Goal: Task Accomplishment & Management: Use online tool/utility

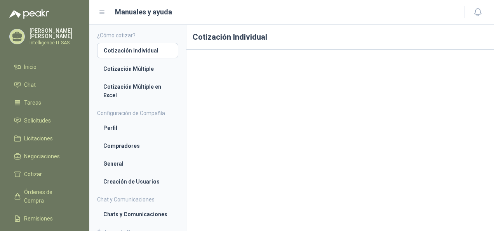
click at [42, 122] on span "Solicitudes" at bounding box center [37, 120] width 27 height 9
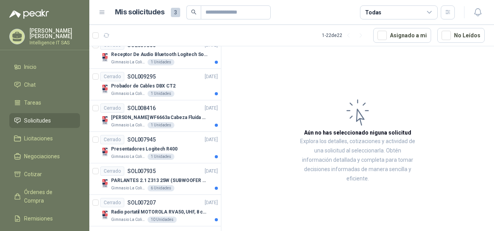
scroll to position [584, 0]
click at [31, 172] on span "Cotizar" at bounding box center [33, 174] width 18 height 9
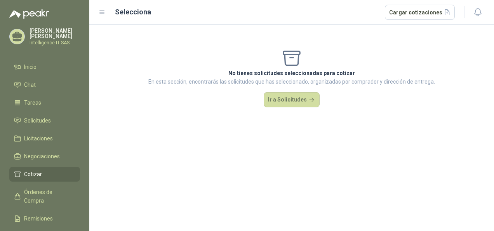
click at [288, 102] on button "Ir a Solicitudes" at bounding box center [292, 100] width 56 height 16
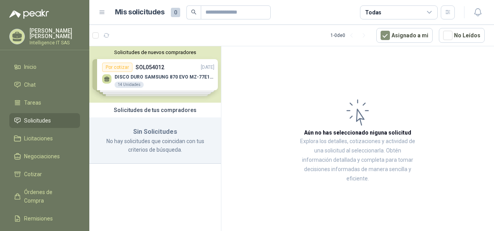
click at [139, 87] on div "Solicitudes de nuevos compradores Por cotizar SOL054012 28/08/25 DISCO DURO SAM…" at bounding box center [155, 74] width 132 height 56
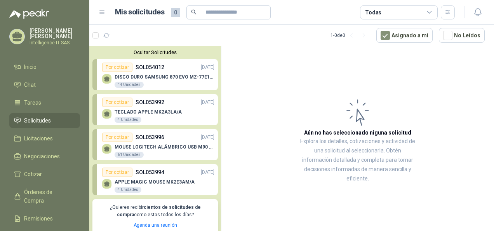
click at [115, 172] on div "Por cotizar" at bounding box center [117, 171] width 30 height 9
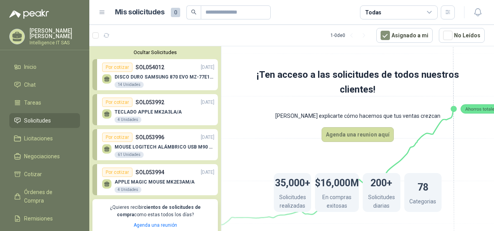
click at [121, 169] on div "Por cotizar" at bounding box center [117, 171] width 30 height 9
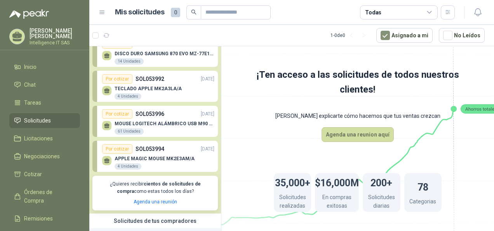
scroll to position [75, 0]
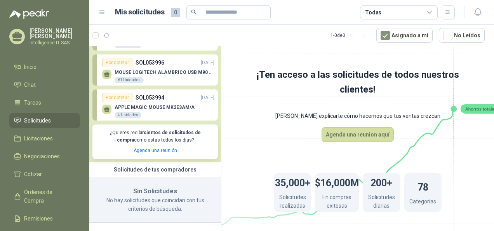
click at [43, 190] on span "Órdenes de Compra" at bounding box center [48, 196] width 49 height 17
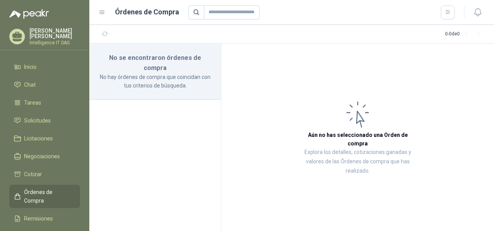
click at [31, 157] on span "Negociaciones" at bounding box center [42, 156] width 36 height 9
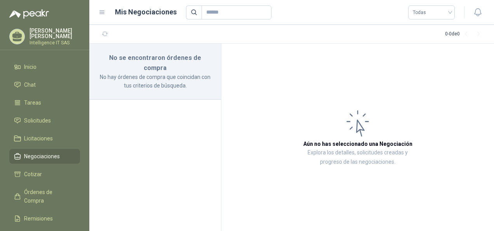
click at [35, 139] on span "Licitaciones" at bounding box center [38, 138] width 29 height 9
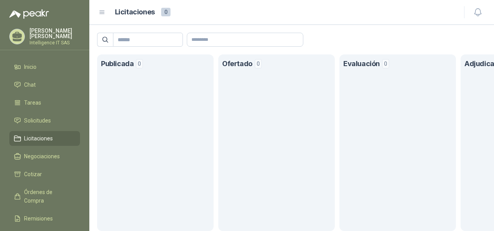
click at [31, 120] on span "Solicitudes" at bounding box center [37, 120] width 27 height 9
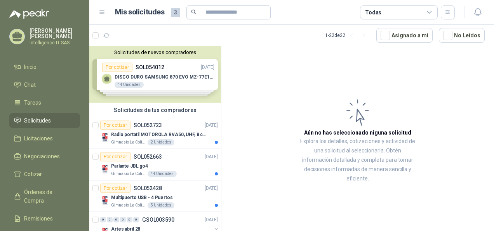
click at [135, 73] on div "Solicitudes de nuevos compradores Por cotizar SOL054012 28/08/25 DISCO DURO SAM…" at bounding box center [155, 74] width 132 height 56
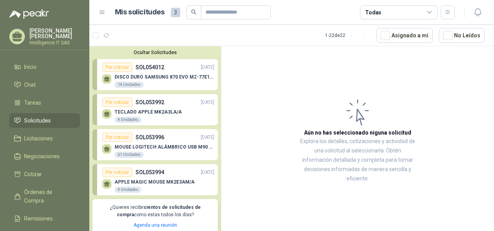
click at [121, 66] on div "Por cotizar" at bounding box center [117, 67] width 30 height 9
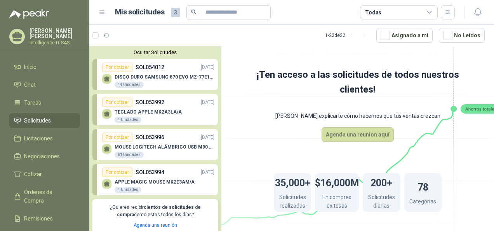
click at [366, 135] on button "Agenda una reunion aquí" at bounding box center [357, 134] width 72 height 15
click at [27, 67] on span "Inicio" at bounding box center [30, 67] width 12 height 9
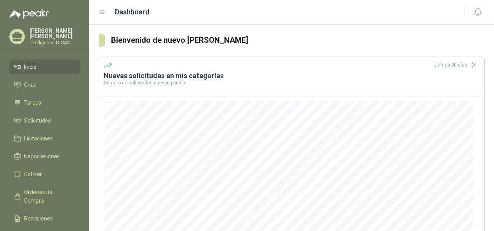
click at [40, 123] on span "Solicitudes" at bounding box center [37, 120] width 27 height 9
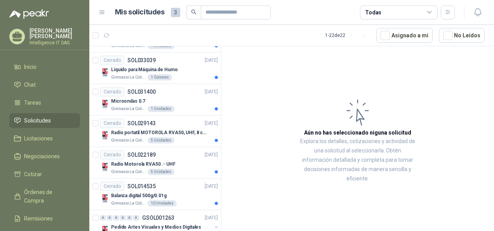
scroll to position [349, 0]
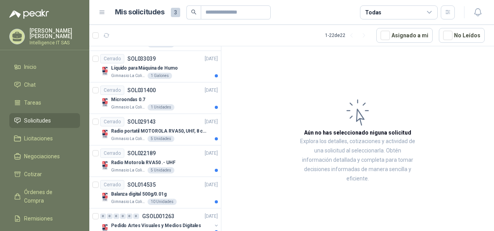
click at [52, 134] on span "Licitaciones" at bounding box center [38, 138] width 29 height 9
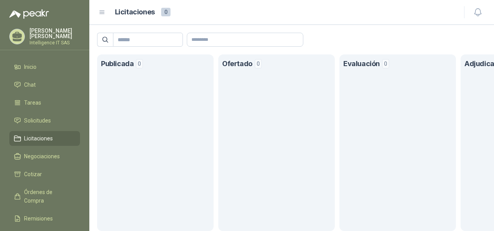
click at [50, 153] on span "Negociaciones" at bounding box center [42, 156] width 36 height 9
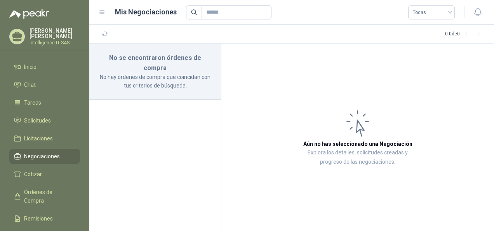
click at [47, 188] on span "Órdenes de Compra" at bounding box center [48, 196] width 49 height 17
